Goal: Task Accomplishment & Management: Manage account settings

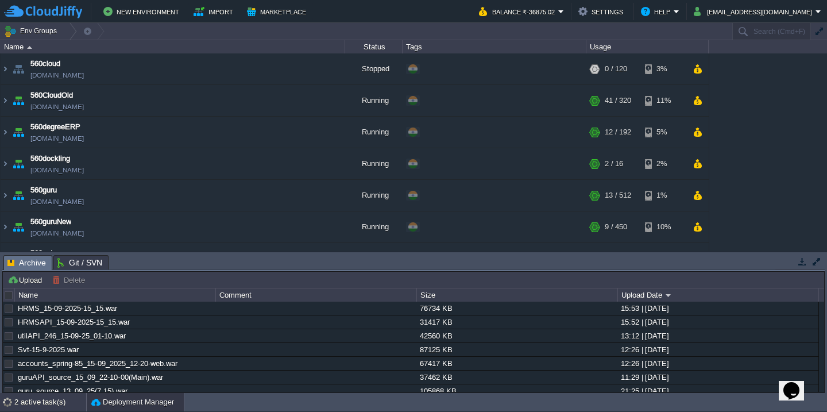
click at [17, 404] on div "2 active task(s)" at bounding box center [50, 402] width 72 height 18
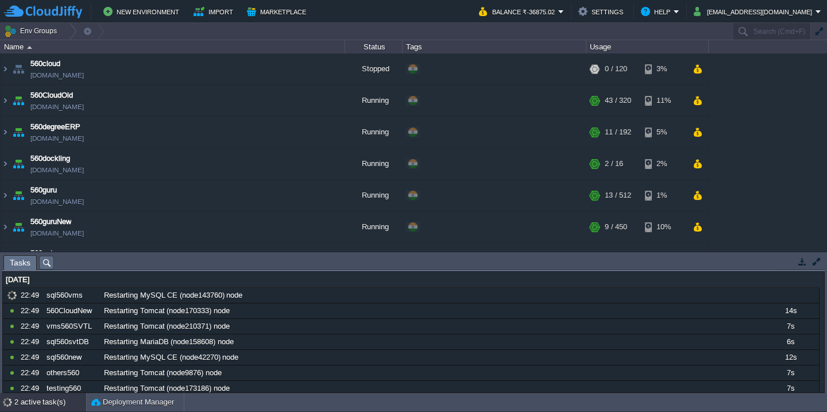
click at [541, 2] on div "New Environment Import Marketplace Bonus ₹0.00 Upgrade Account Balance ₹-36875.…" at bounding box center [413, 11] width 827 height 23
click at [541, 14] on button "Balance ₹-36875.02" at bounding box center [518, 12] width 79 height 14
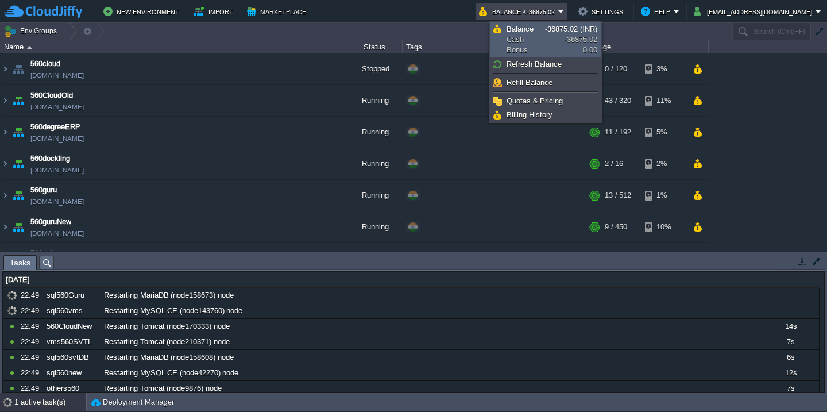
click at [535, 41] on span "Balance Cash Bonus" at bounding box center [525, 39] width 38 height 31
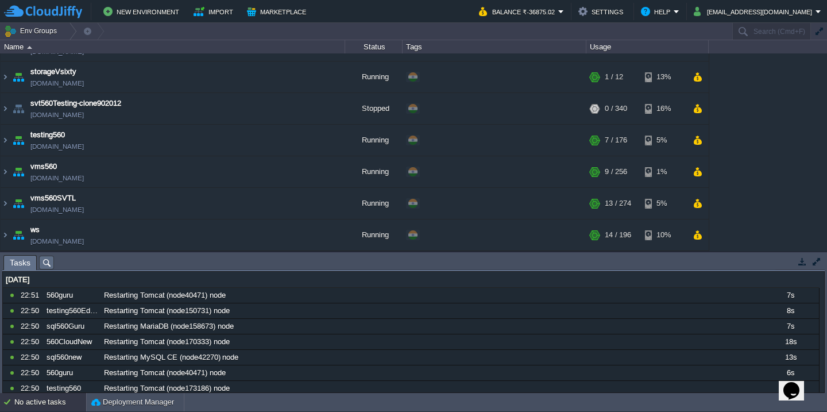
scroll to position [655, 0]
